Goal: Task Accomplishment & Management: Manage account settings

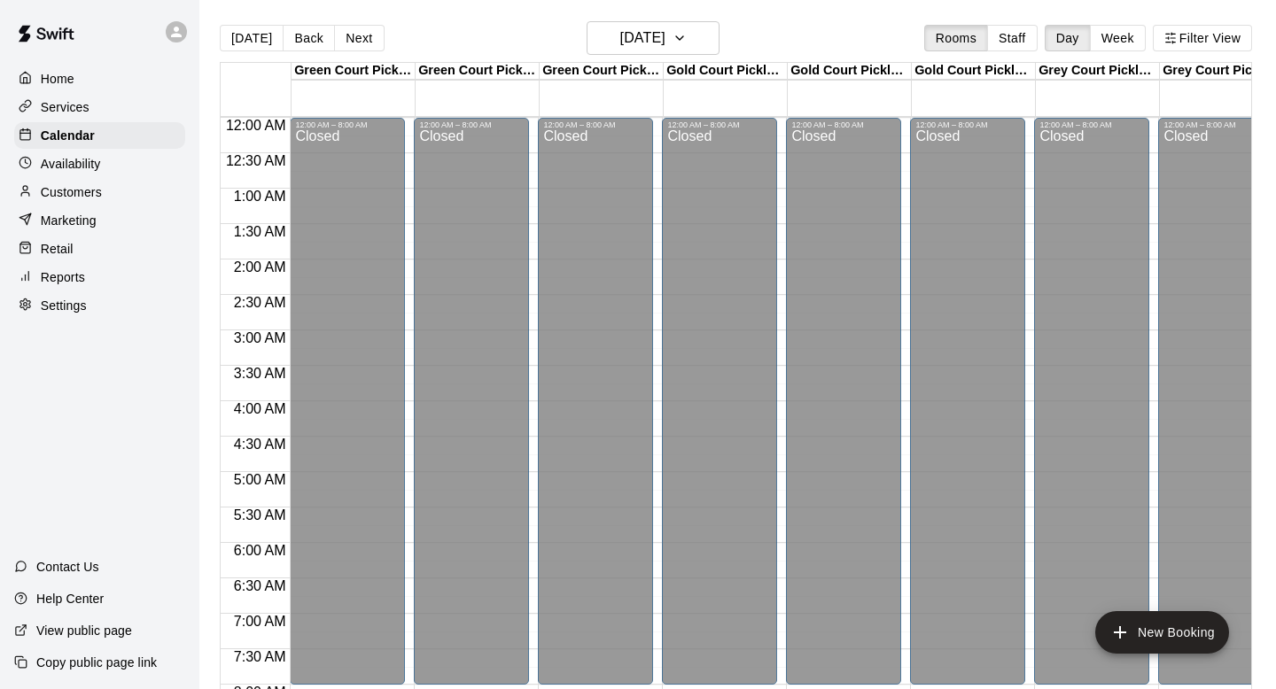
scroll to position [1110, 0]
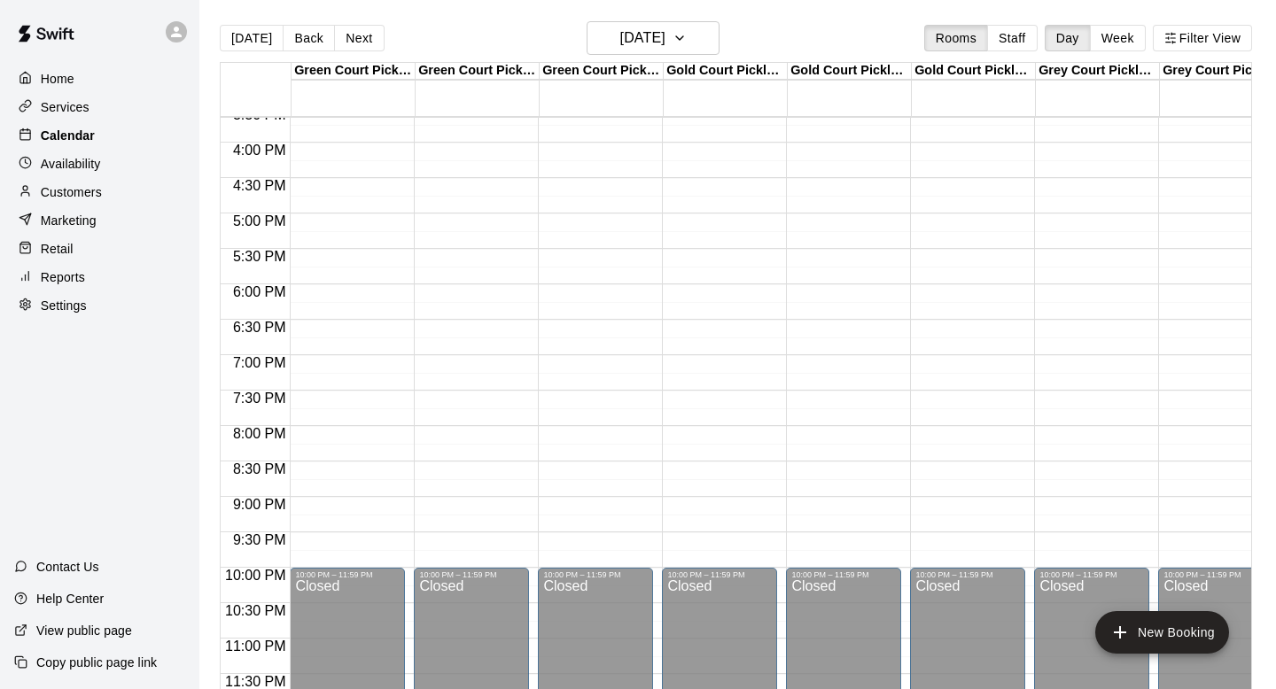
click at [72, 135] on p "Calendar" at bounding box center [68, 136] width 54 height 18
click at [59, 105] on p "Services" at bounding box center [65, 107] width 49 height 18
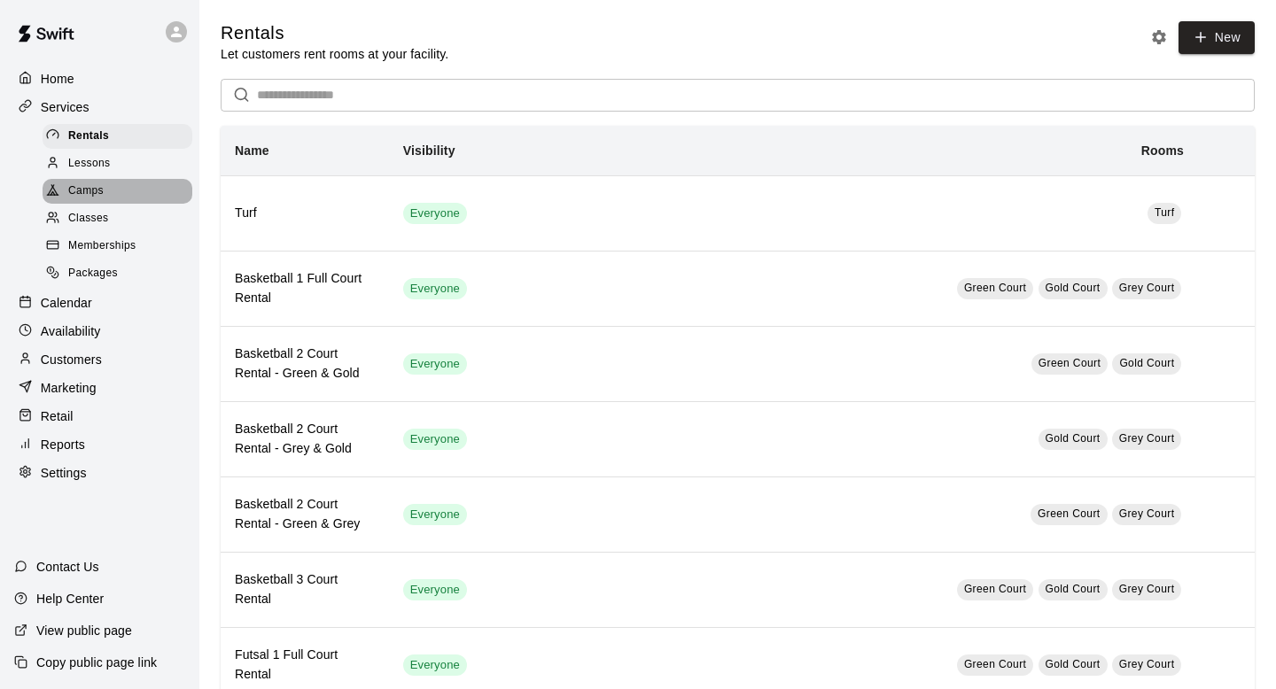
click at [89, 191] on span "Camps" at bounding box center [85, 192] width 35 height 18
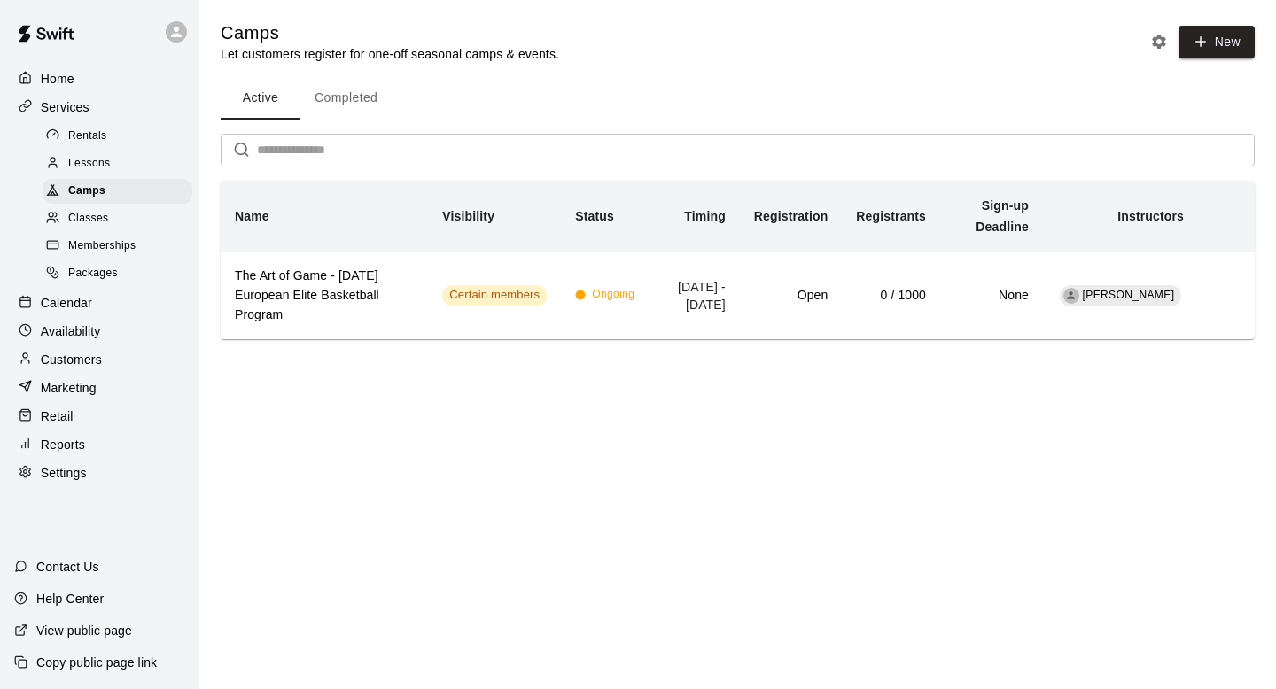
click at [71, 305] on p "Calendar" at bounding box center [66, 303] width 51 height 18
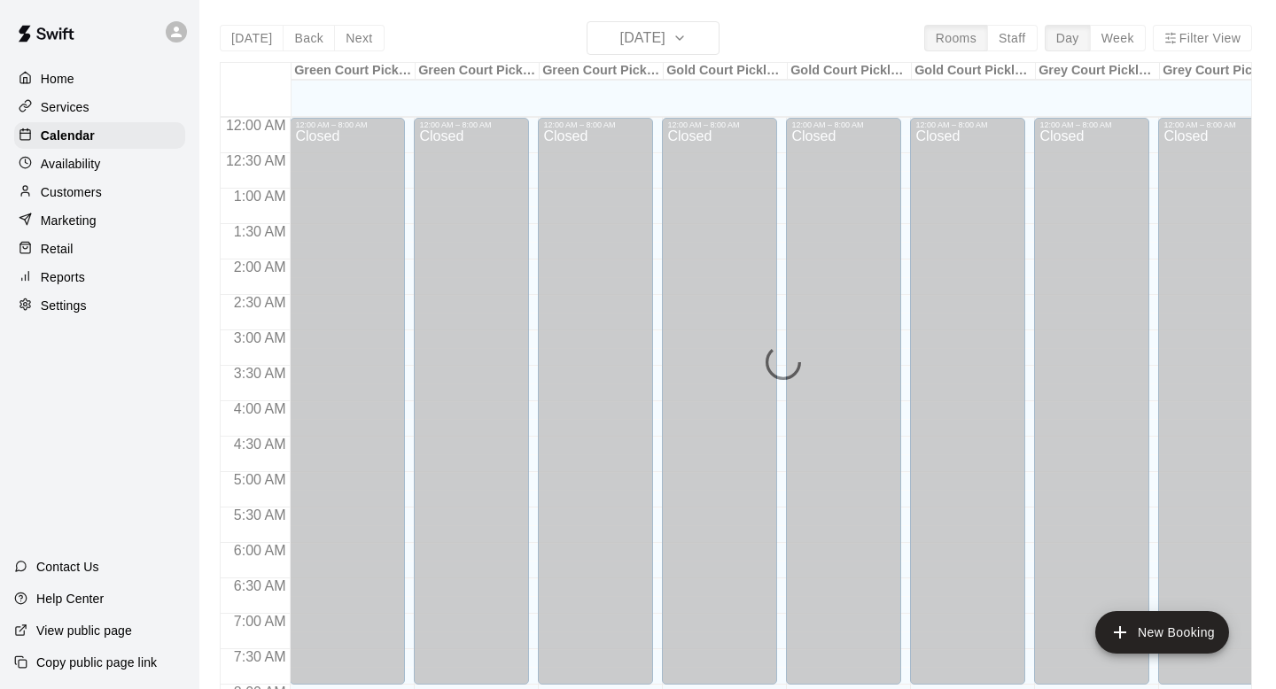
scroll to position [612, 0]
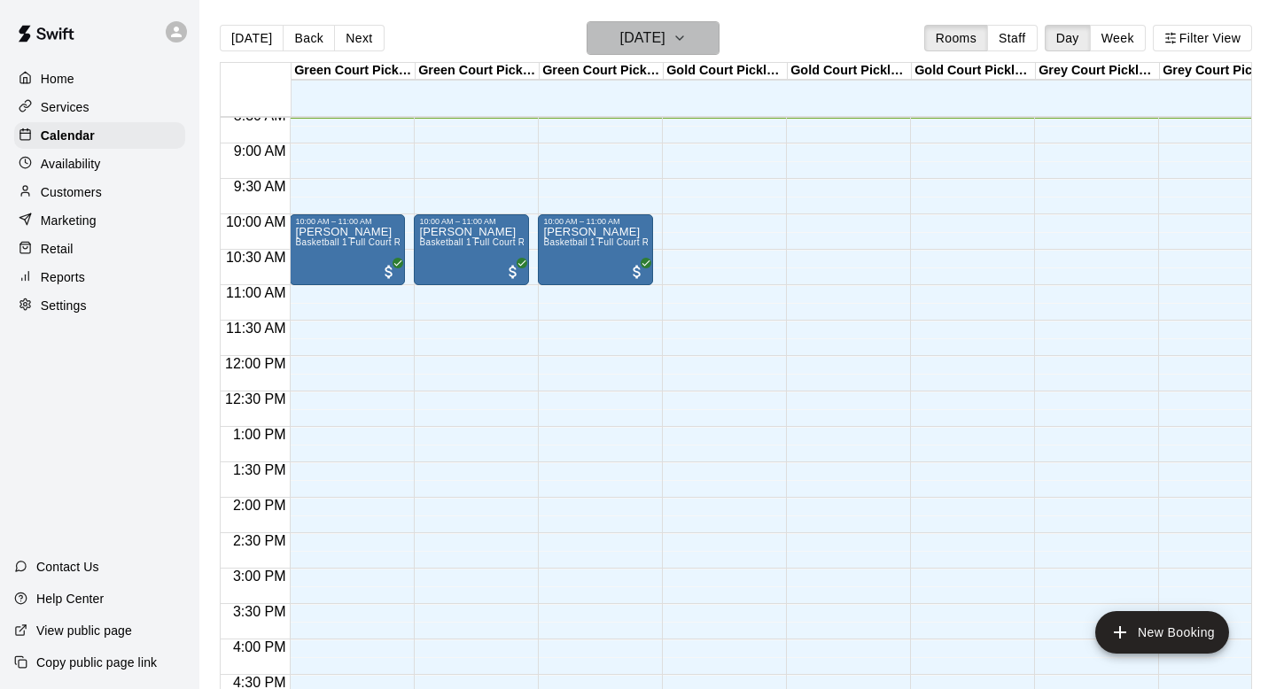
click at [620, 34] on h6 "[DATE]" at bounding box center [642, 38] width 45 height 25
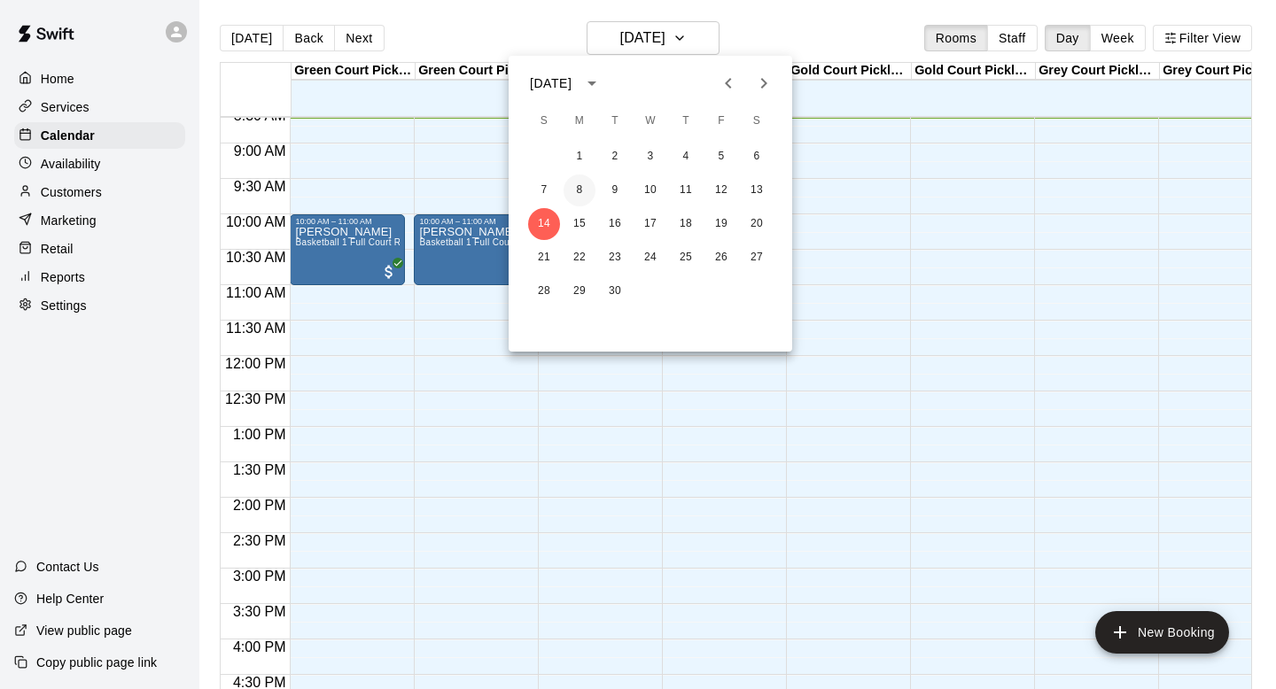
click at [576, 191] on button "8" at bounding box center [580, 191] width 32 height 32
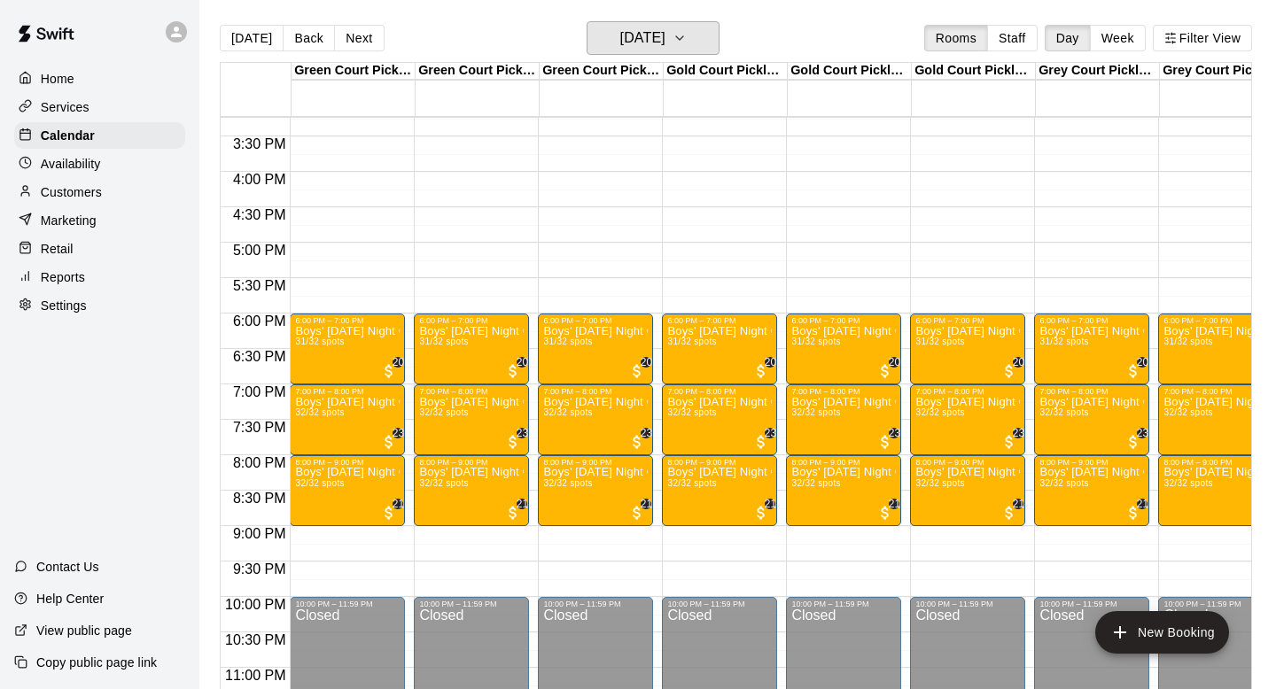
scroll to position [1081, 0]
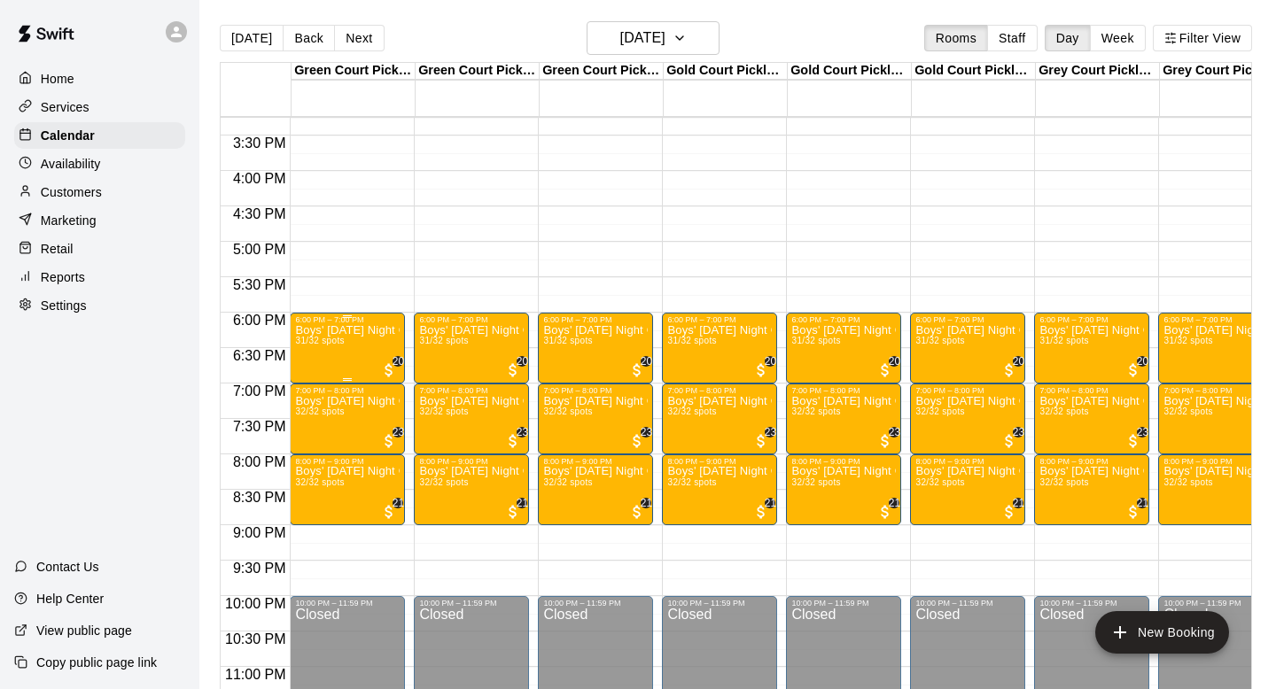
click at [354, 345] on div "Boys' [DATE] Night Competitive Rec. League - Grades 3/4 31/32 spots" at bounding box center [347, 668] width 105 height 689
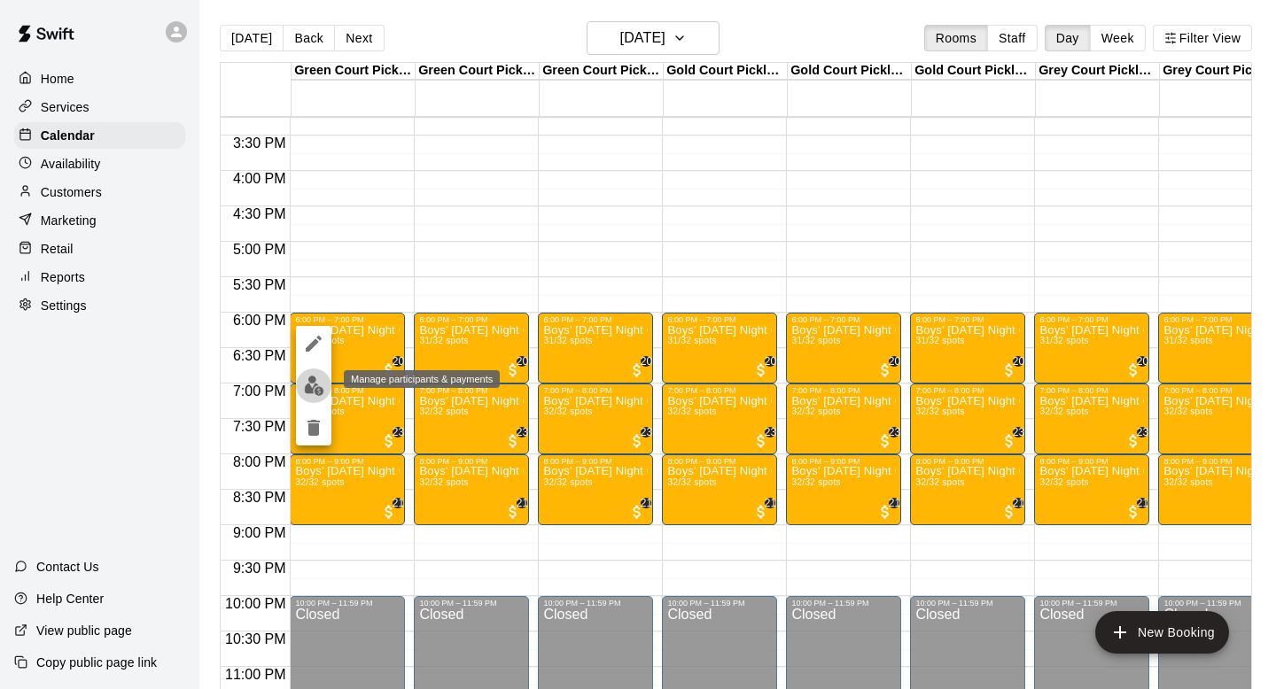
click at [316, 384] on img "edit" at bounding box center [314, 386] width 20 height 20
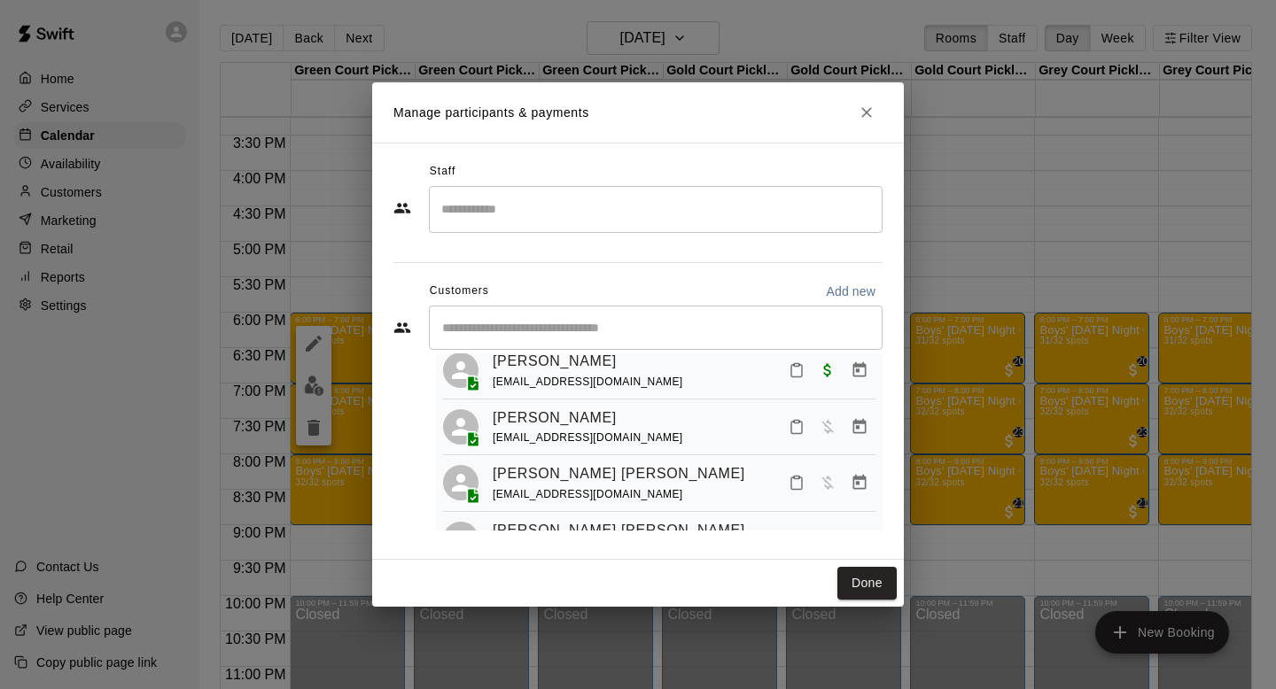
scroll to position [506, 0]
click at [828, 431] on span "Has not paid" at bounding box center [828, 423] width 32 height 15
click at [864, 583] on button "Done" at bounding box center [866, 583] width 59 height 33
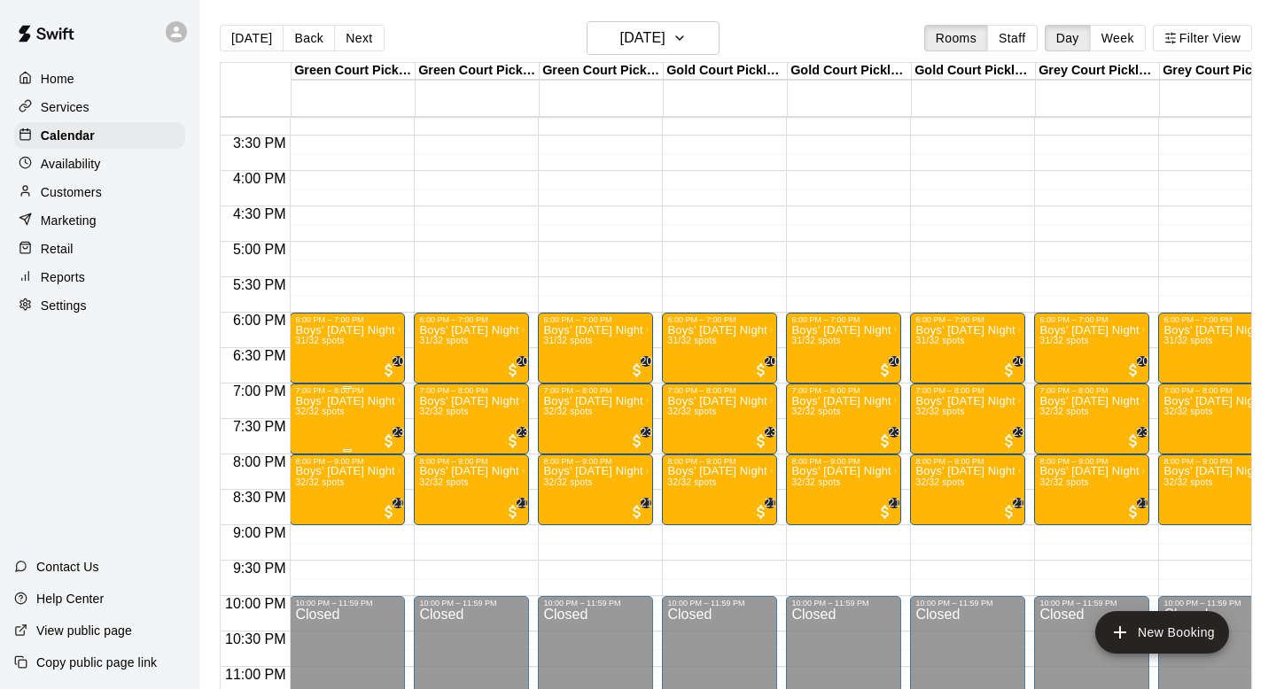
click at [308, 455] on img "edit" at bounding box center [314, 457] width 20 height 20
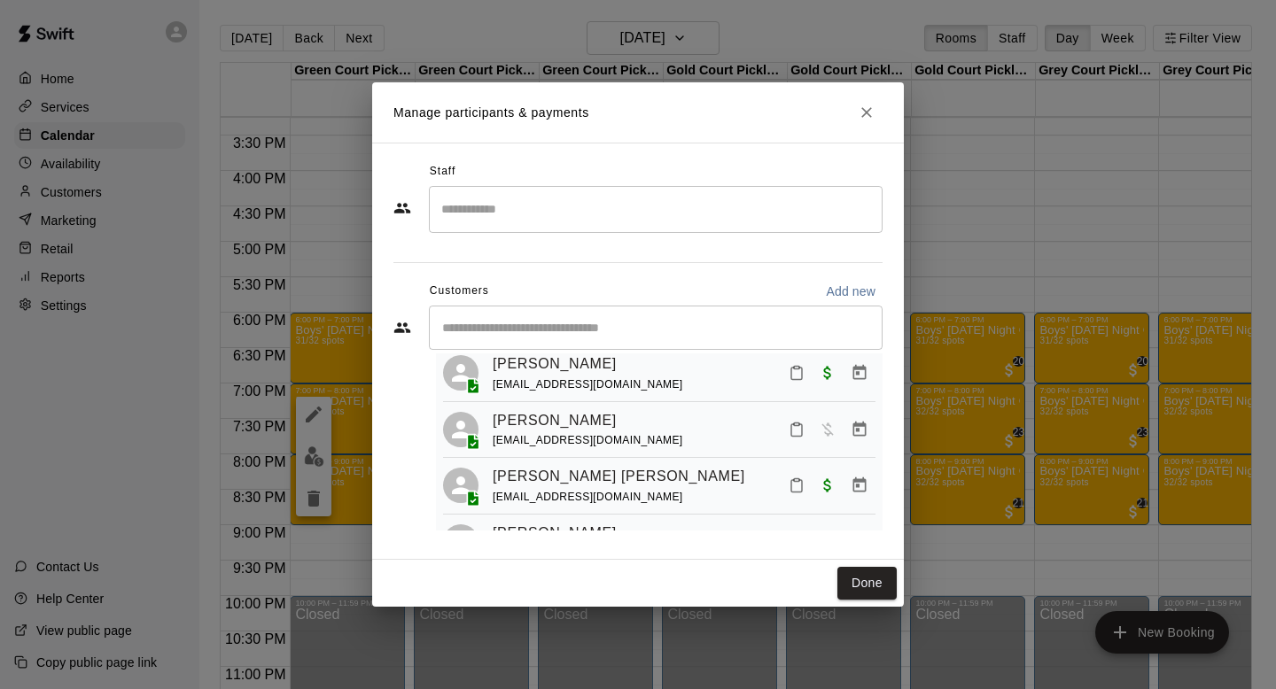
scroll to position [0, 0]
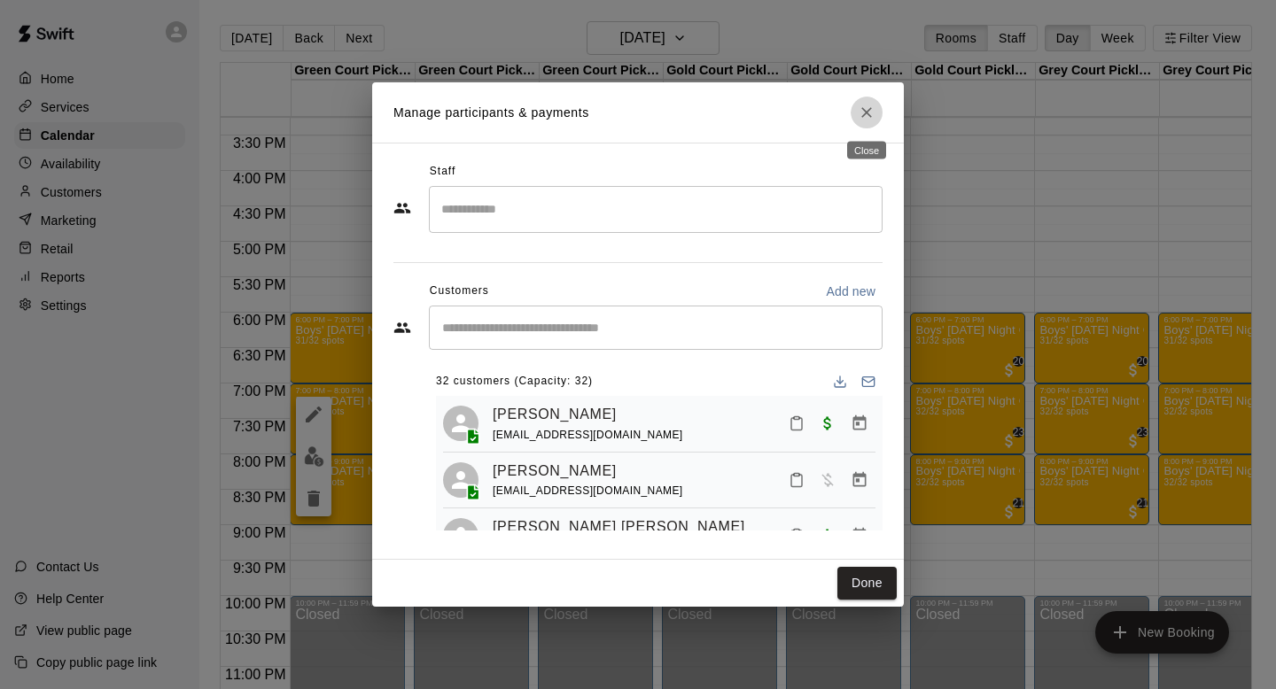
click at [875, 105] on icon "Close" at bounding box center [867, 113] width 18 height 18
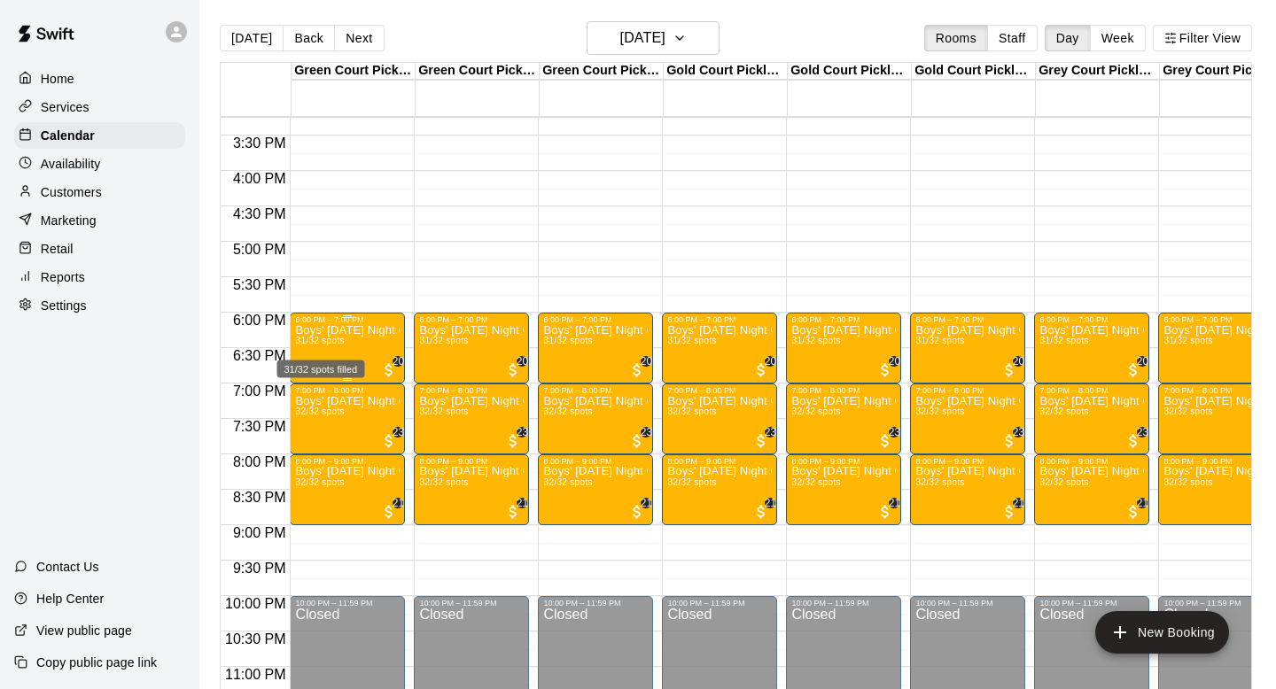
click at [340, 339] on span "31/32 spots" at bounding box center [319, 341] width 49 height 10
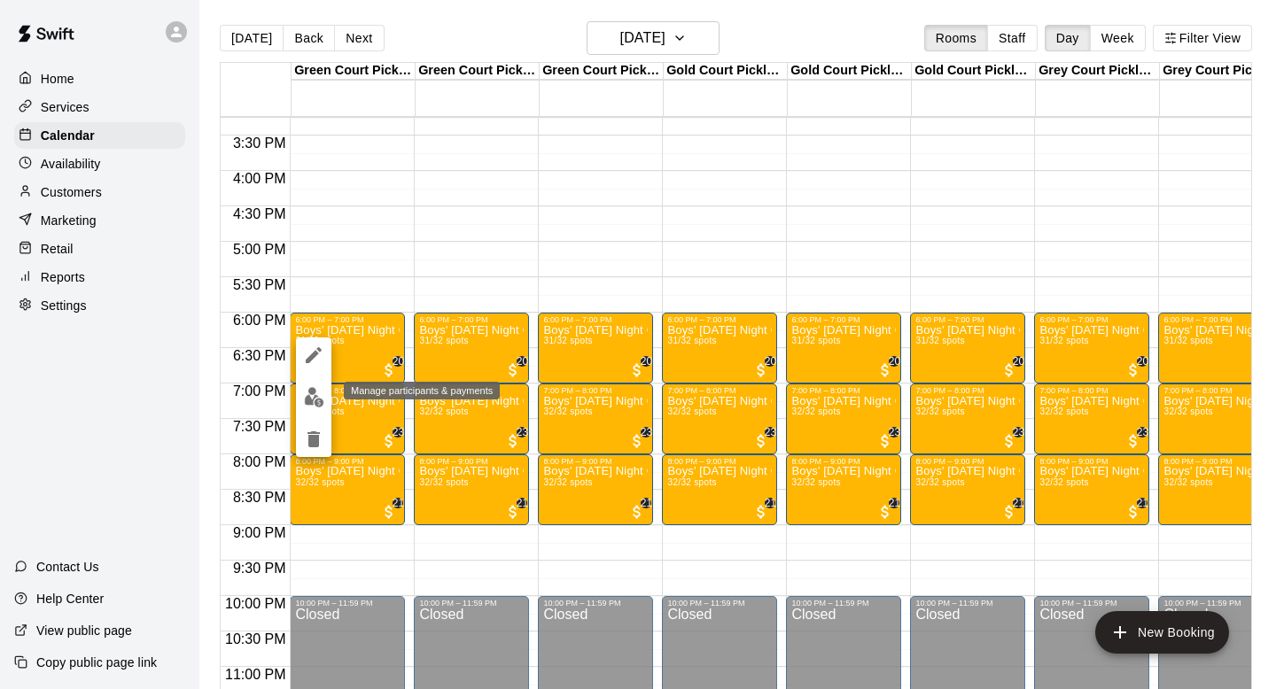
click at [316, 394] on img "edit" at bounding box center [314, 397] width 20 height 20
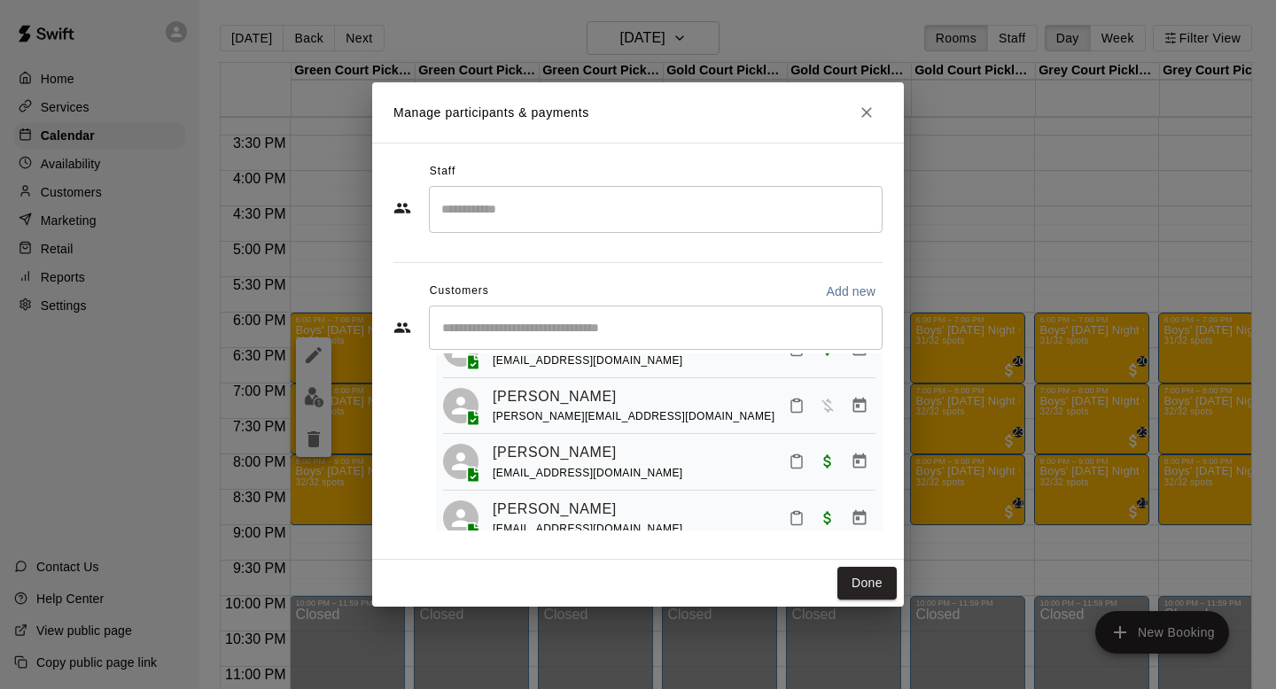
scroll to position [1473, 0]
click at [642, 408] on span "[PERSON_NAME][EMAIL_ADDRESS][DOMAIN_NAME]" at bounding box center [634, 414] width 282 height 12
click at [855, 572] on button "Done" at bounding box center [866, 583] width 59 height 33
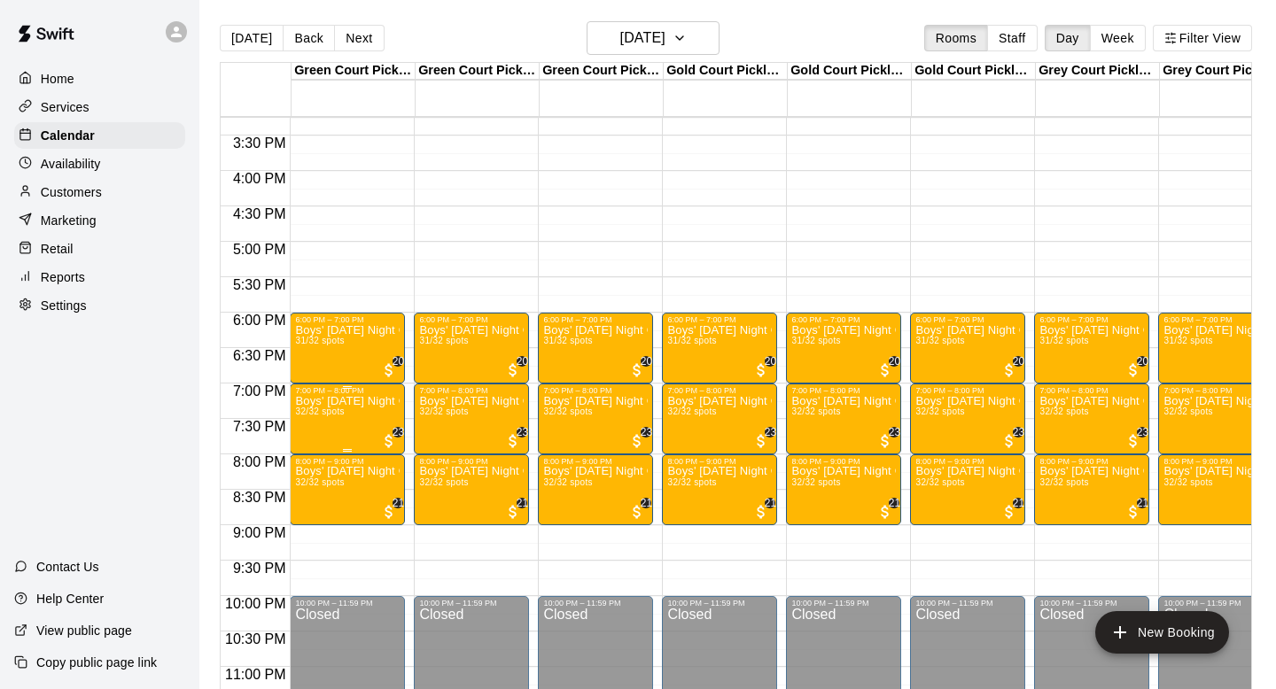
click at [304, 461] on img "edit" at bounding box center [314, 457] width 20 height 20
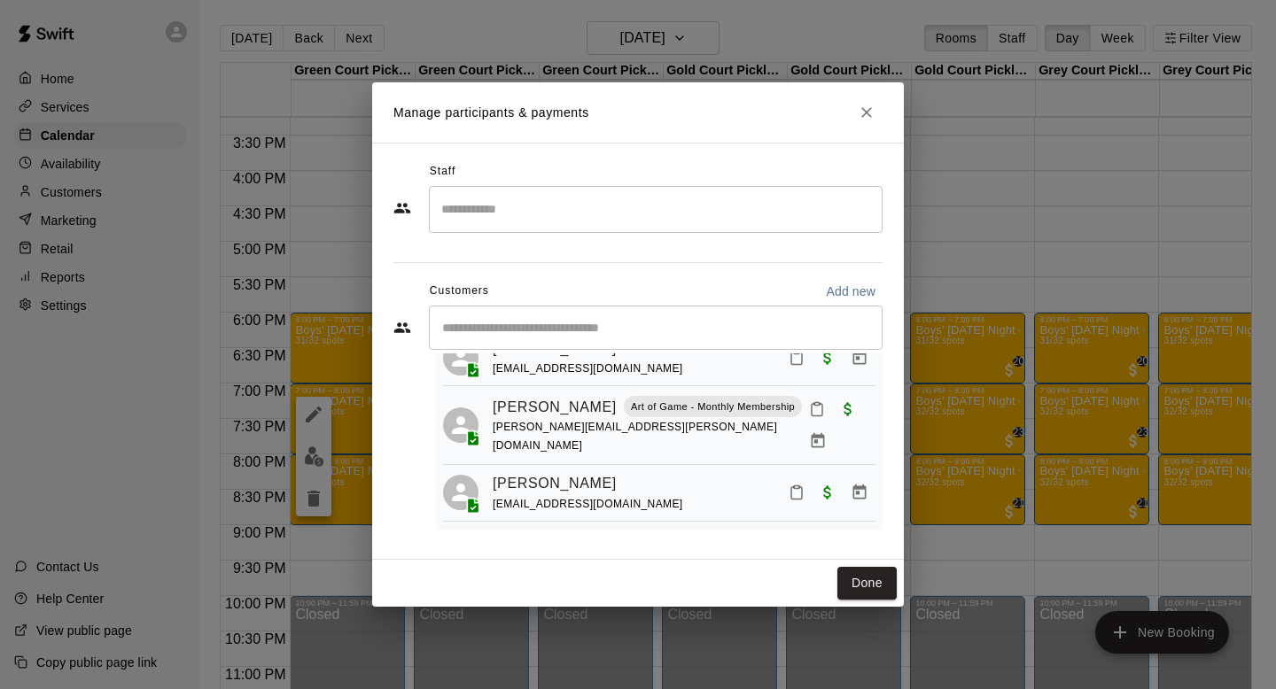
scroll to position [377, 0]
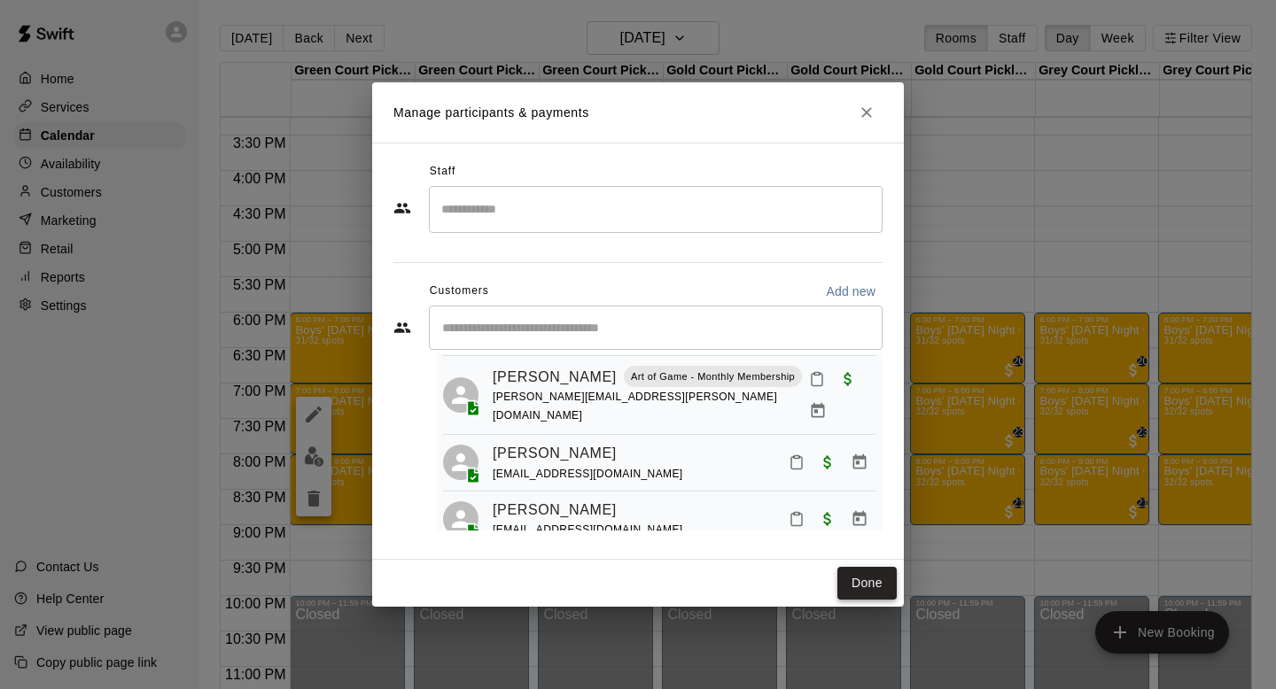
click at [850, 579] on button "Done" at bounding box center [866, 583] width 59 height 33
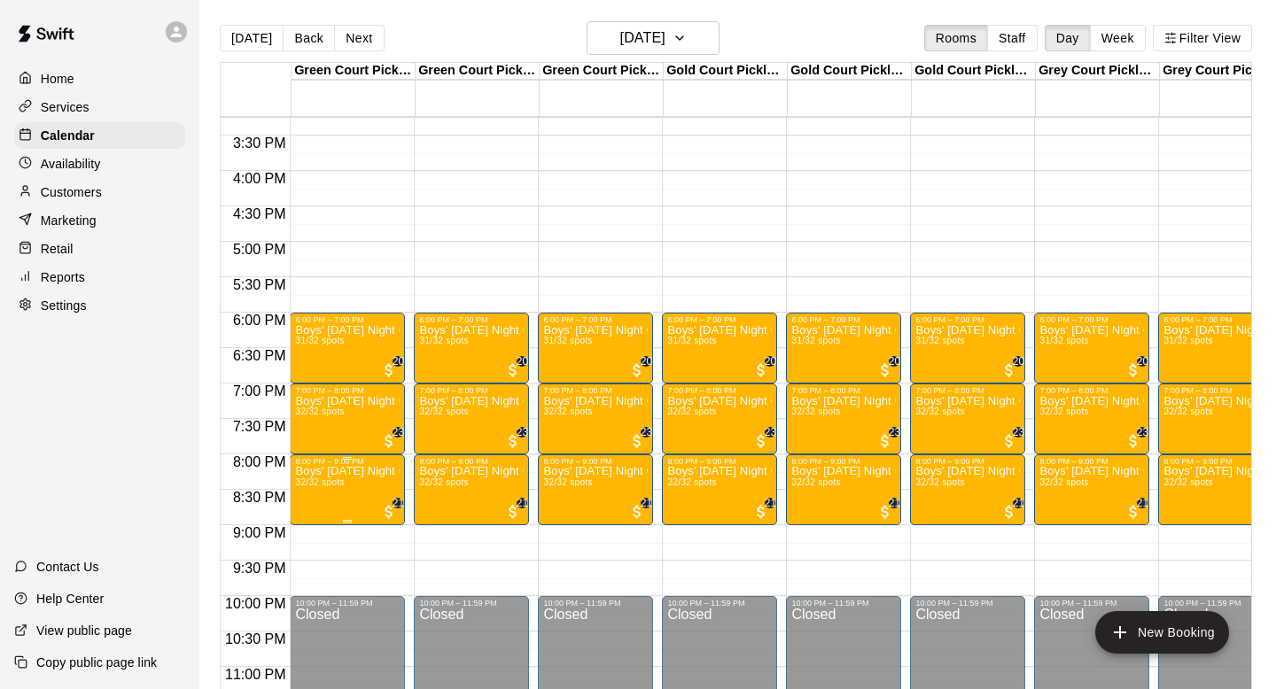
click at [329, 471] on p "Boys' [DATE] Night Competitive Rec. League - Grades 7/8" at bounding box center [347, 471] width 105 height 0
click at [313, 522] on button "edit" at bounding box center [313, 533] width 35 height 35
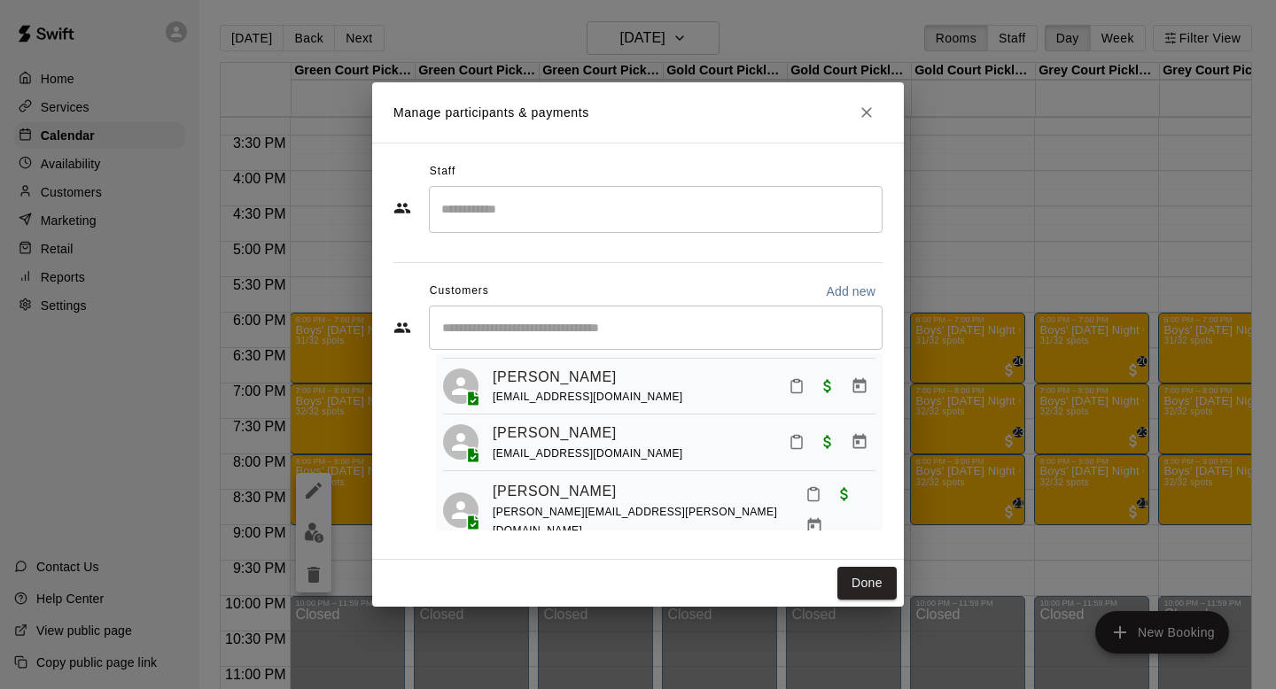
scroll to position [434, 0]
click at [871, 584] on button "Done" at bounding box center [866, 583] width 59 height 33
